Goal: Navigation & Orientation: Understand site structure

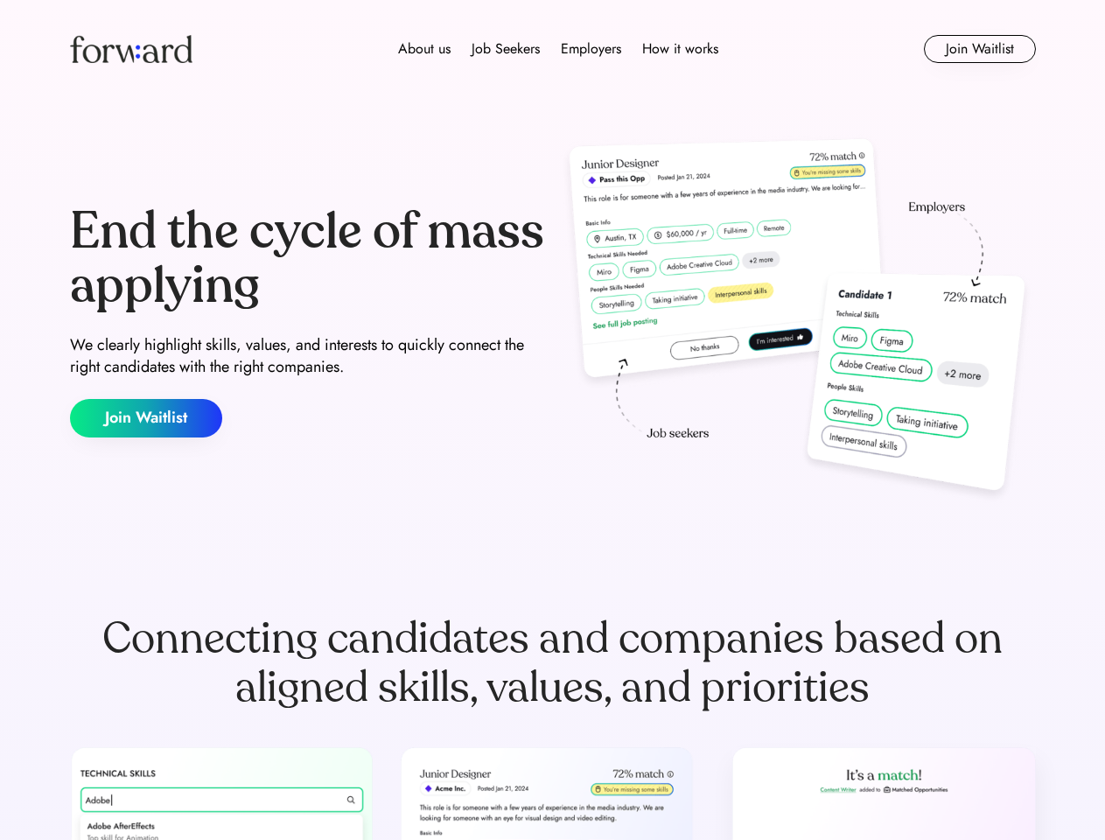
click at [552, 420] on div "End the cycle of mass applying We clearly highlight skills, values, and interes…" at bounding box center [553, 321] width 966 height 376
click at [553, 49] on div "About us Job Seekers Employers How it works" at bounding box center [557, 48] width 689 height 21
click at [131, 49] on img at bounding box center [131, 49] width 122 height 28
click at [558, 49] on div "About us Job Seekers Employers How it works" at bounding box center [557, 48] width 689 height 21
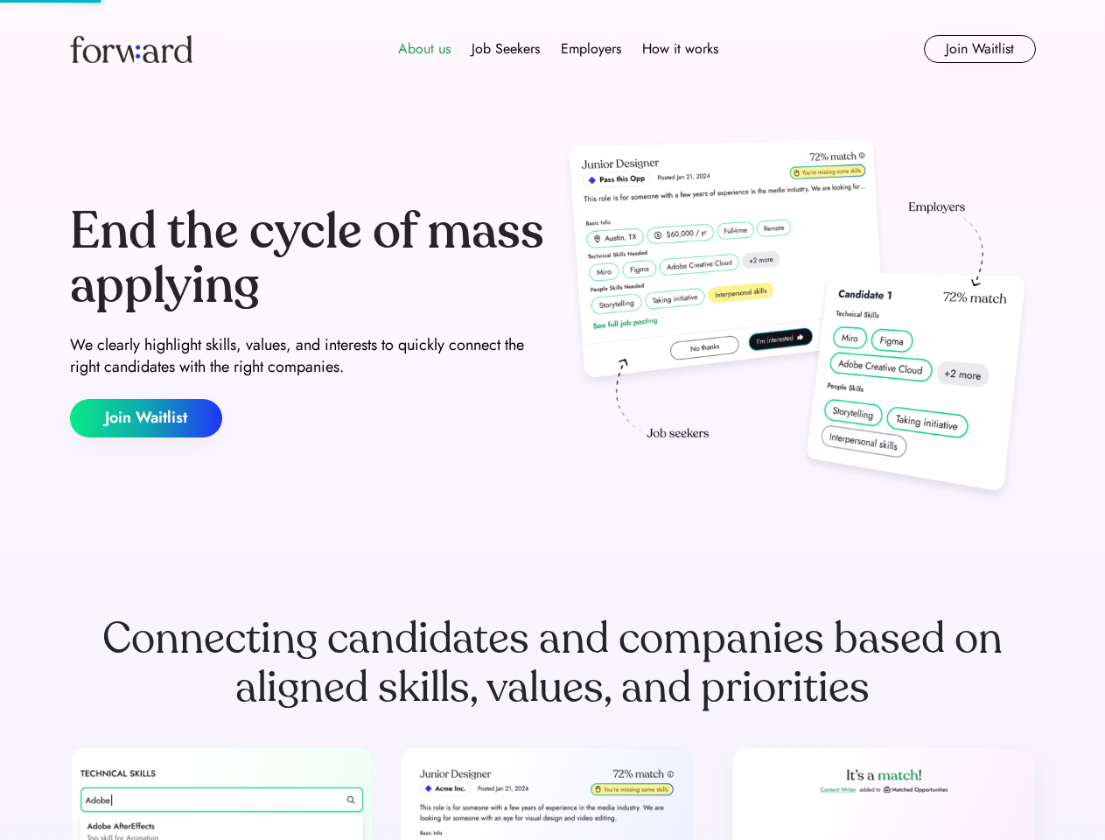
click at [424, 49] on div "About us" at bounding box center [424, 48] width 52 height 21
click at [505, 49] on div "Job Seekers" at bounding box center [505, 48] width 68 height 21
click at [590, 49] on div "Employers" at bounding box center [591, 48] width 60 height 21
click at [679, 49] on div "How it works" at bounding box center [680, 48] width 76 height 21
click at [979, 49] on button "Join Waitlist" at bounding box center [980, 49] width 112 height 28
